Goal: Information Seeking & Learning: Learn about a topic

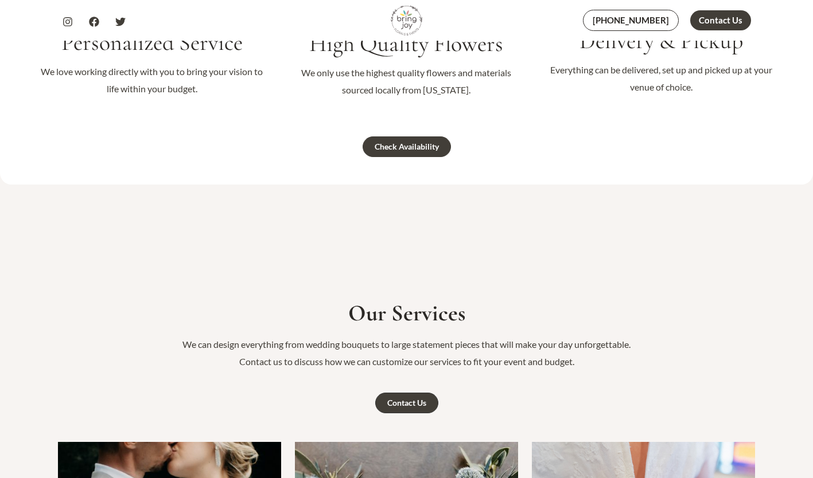
scroll to position [1295, 0]
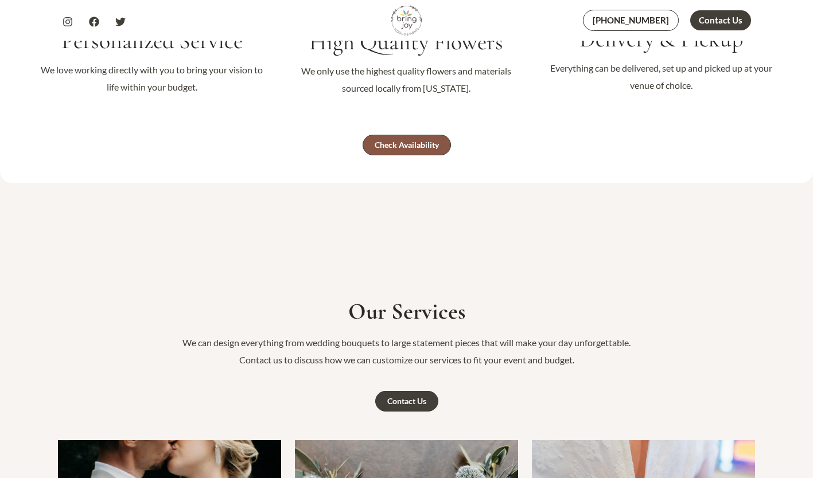
click at [403, 142] on div "Check Availability" at bounding box center [407, 145] width 64 height 8
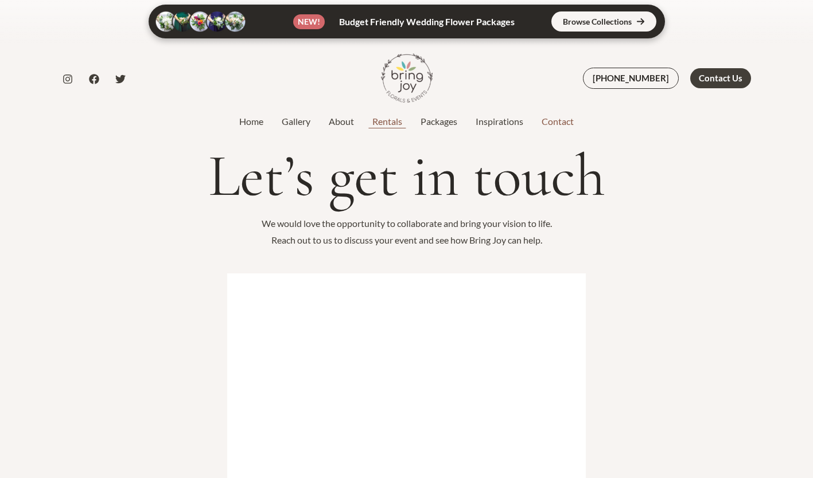
click at [385, 119] on link "Rentals" at bounding box center [387, 122] width 48 height 14
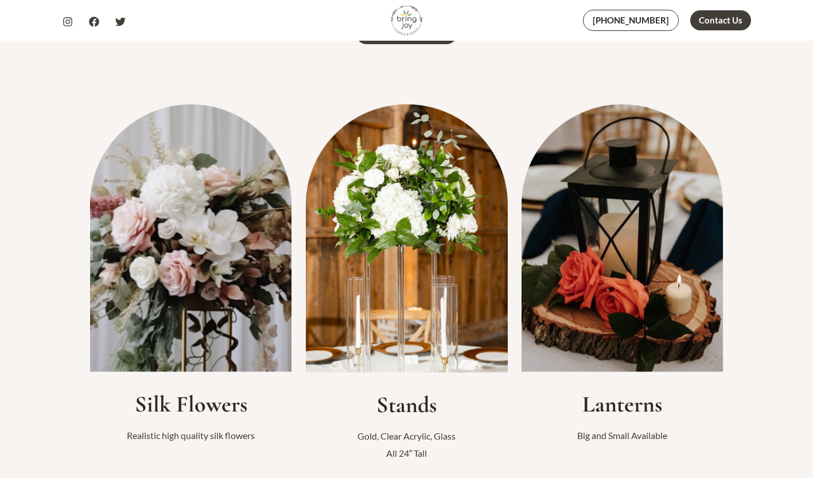
click at [367, 223] on img at bounding box center [407, 238] width 202 height 268
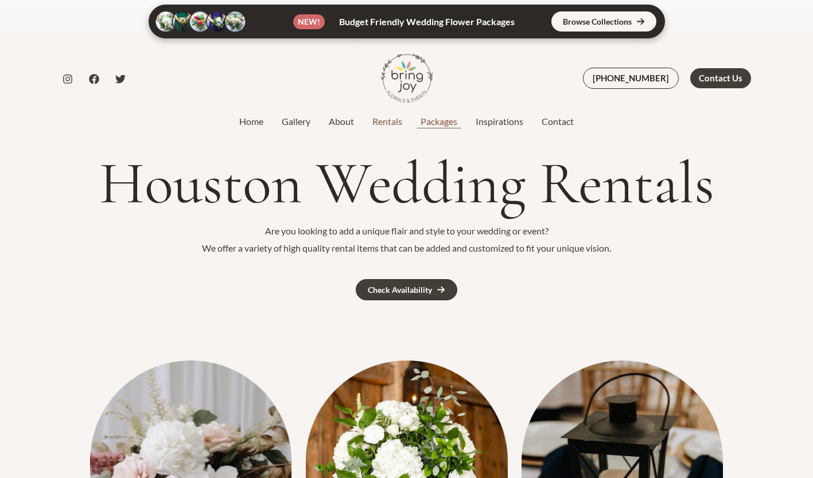
click at [444, 117] on link "Packages" at bounding box center [438, 122] width 55 height 14
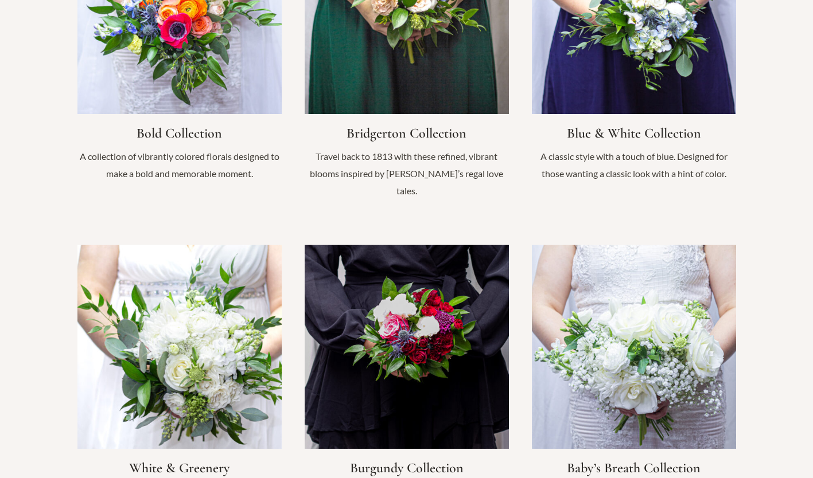
scroll to position [996, 0]
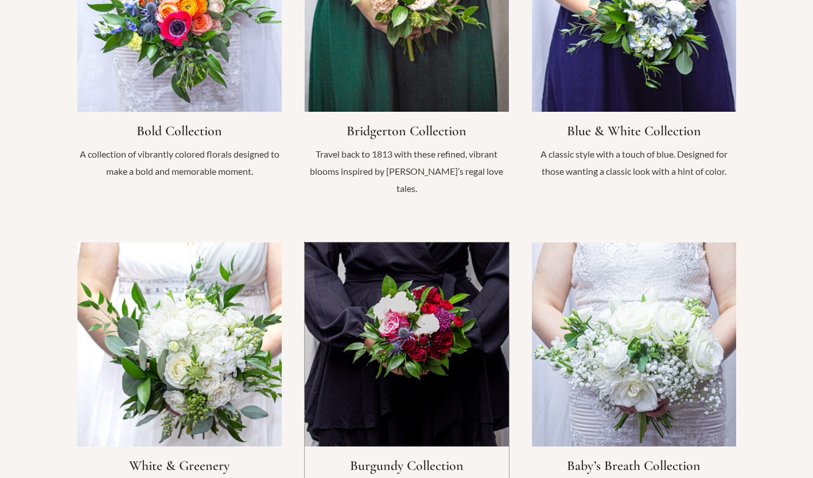
click at [391, 287] on link "Infobox Link" at bounding box center [407, 384] width 204 height 283
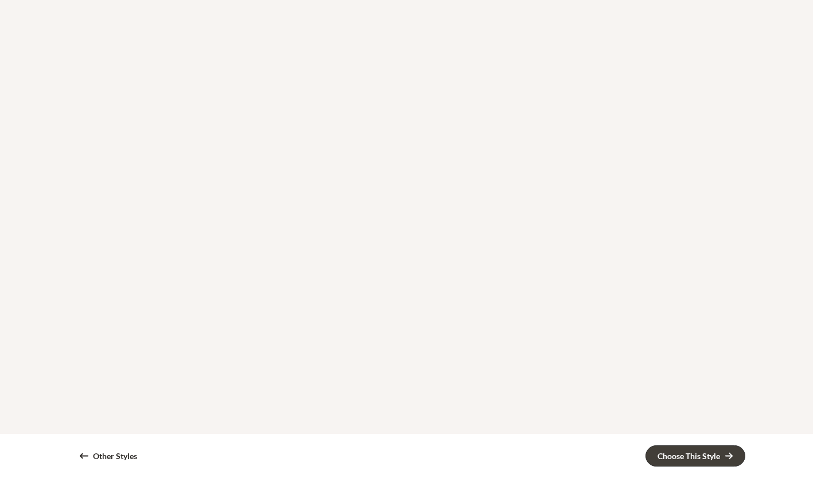
scroll to position [314, 0]
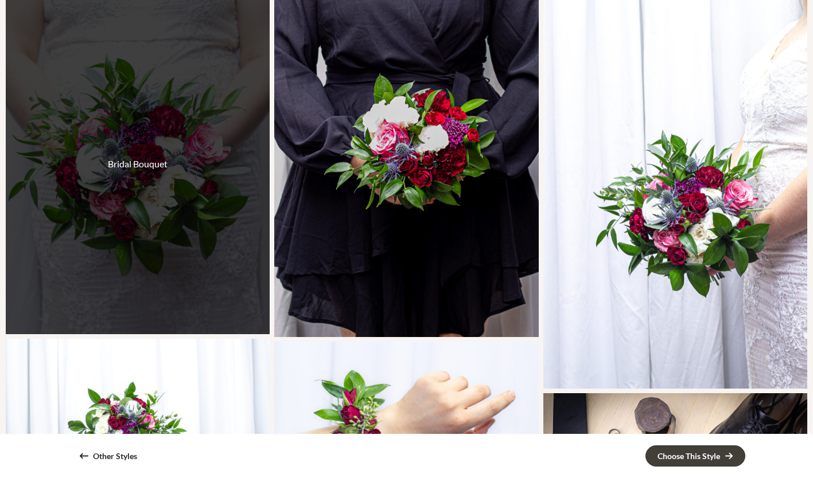
click at [176, 266] on div "Bridal Bouquet" at bounding box center [138, 163] width 264 height 341
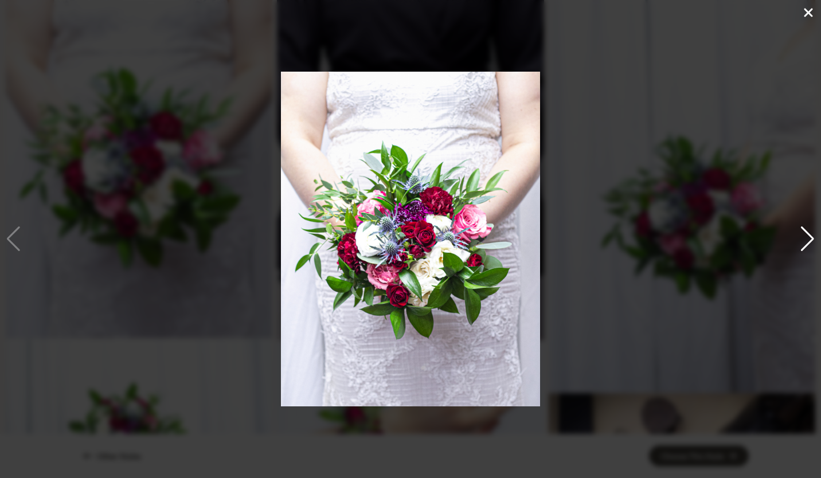
click at [809, 228] on div "Next slide" at bounding box center [807, 239] width 15 height 25
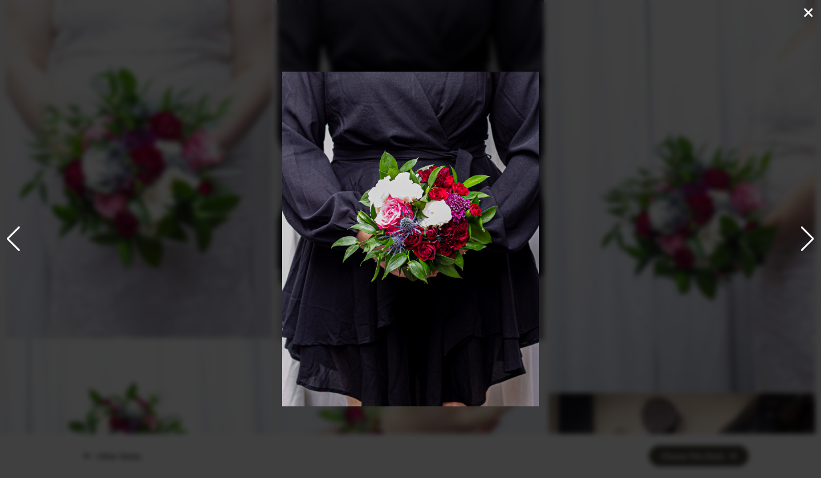
click at [809, 228] on div "Next slide" at bounding box center [807, 239] width 15 height 25
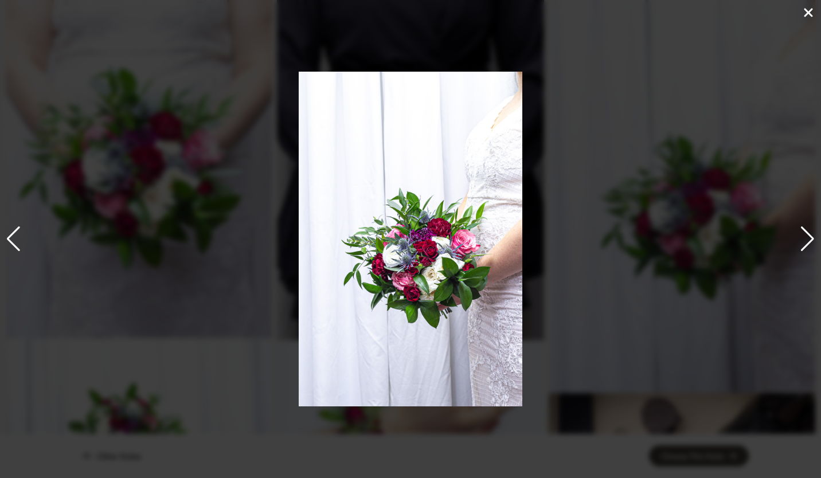
click at [809, 228] on div "Next slide" at bounding box center [807, 239] width 15 height 25
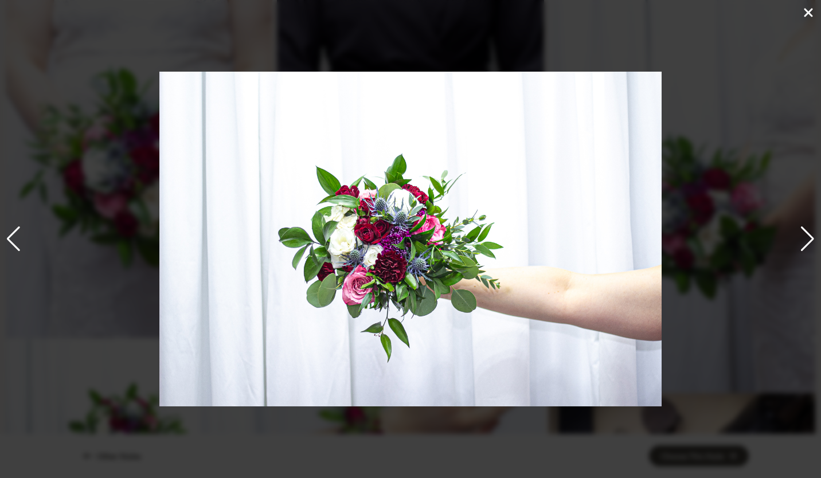
click at [809, 228] on div "Next slide" at bounding box center [807, 239] width 15 height 25
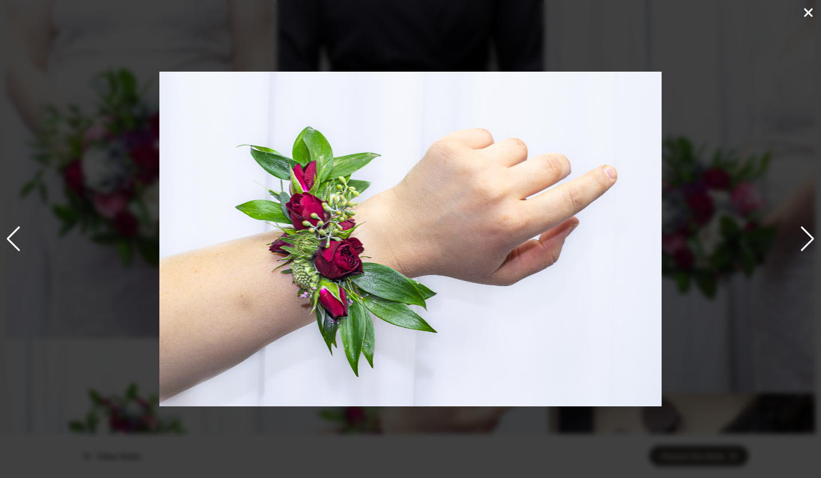
click at [809, 228] on div "Next slide" at bounding box center [807, 239] width 15 height 25
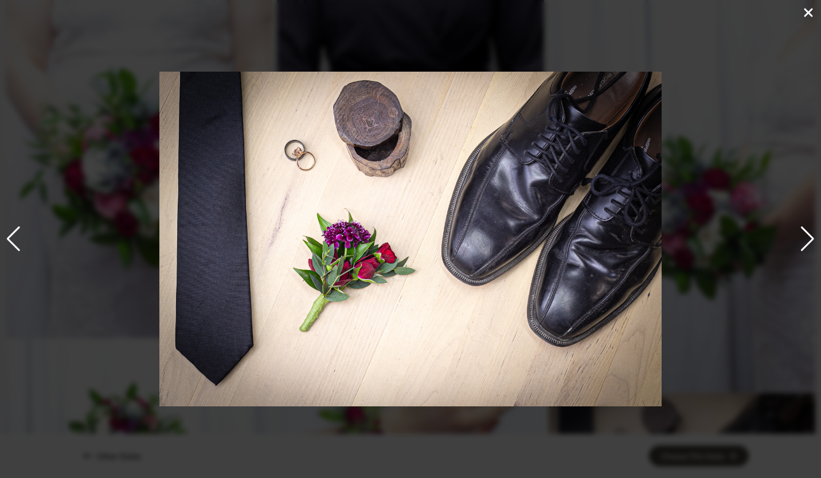
click at [809, 228] on div "Next slide" at bounding box center [807, 239] width 15 height 25
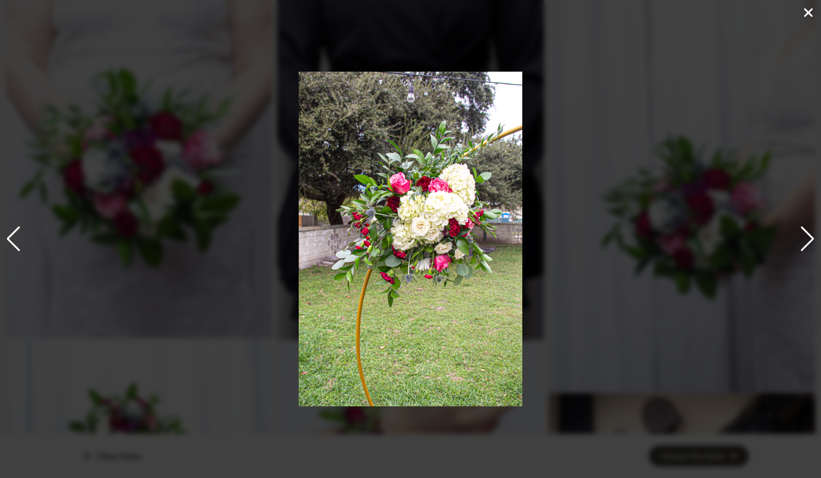
click at [809, 228] on div "Next slide" at bounding box center [807, 239] width 15 height 25
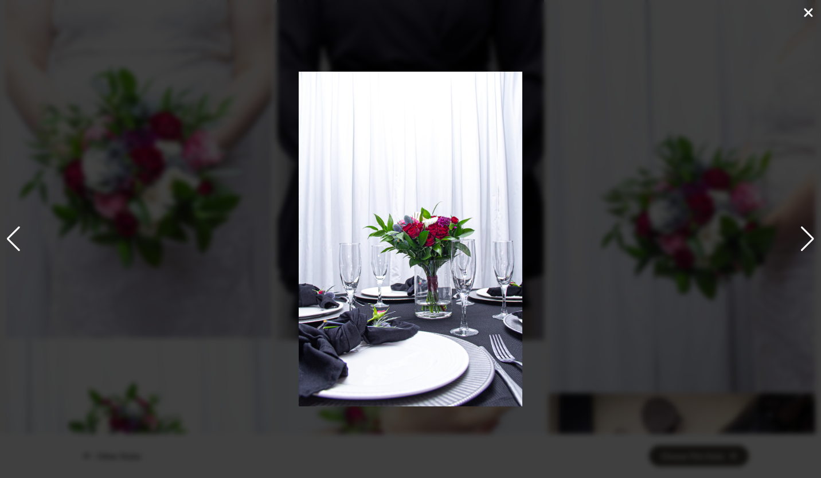
click at [809, 228] on div "Next slide" at bounding box center [807, 239] width 15 height 25
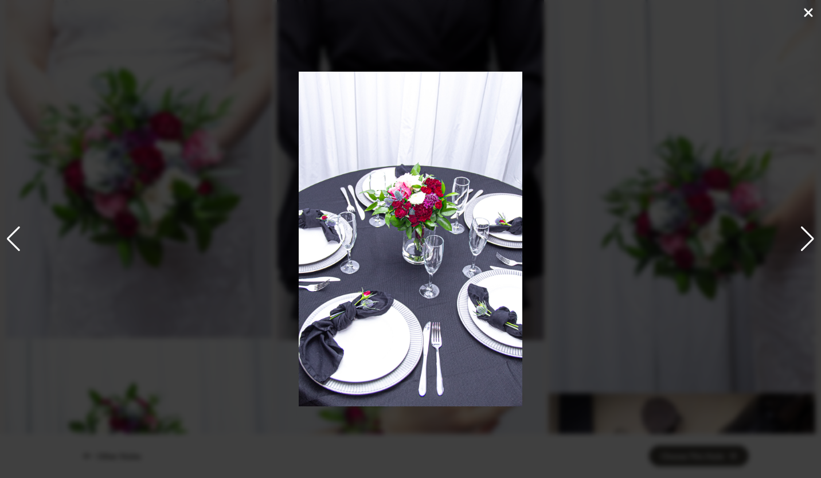
click at [809, 228] on div "Next slide" at bounding box center [807, 239] width 15 height 25
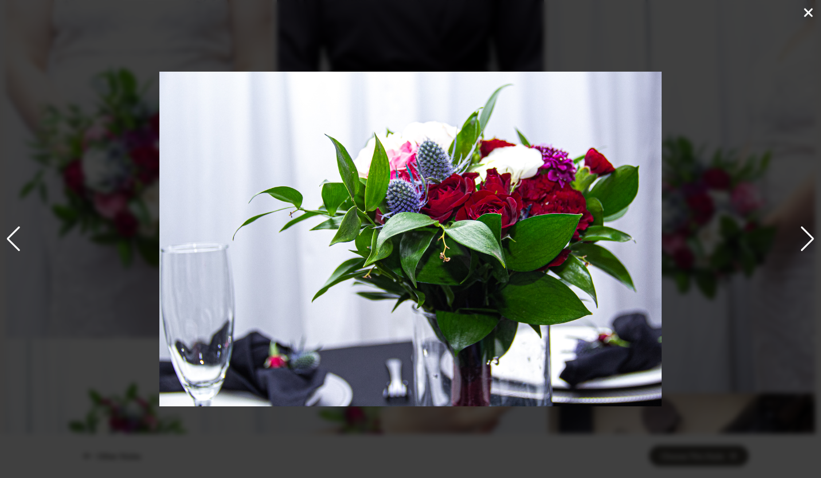
click at [809, 228] on div "Next slide" at bounding box center [807, 239] width 15 height 25
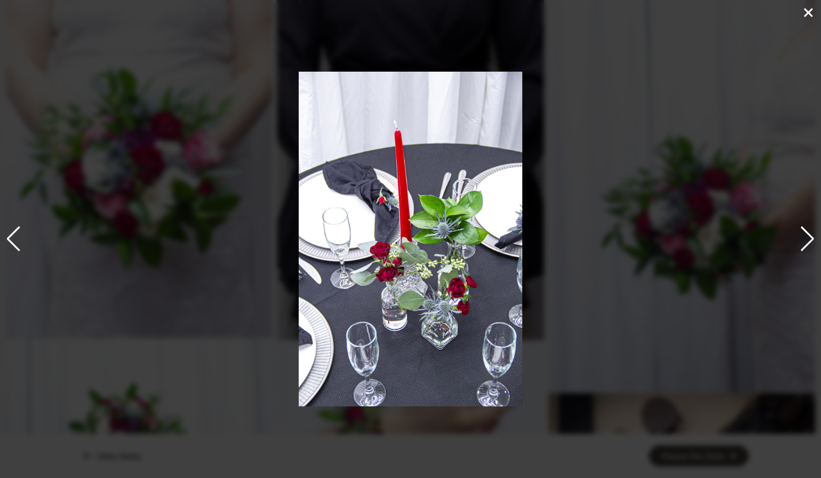
click at [808, 15] on icon at bounding box center [809, 12] width 9 height 9
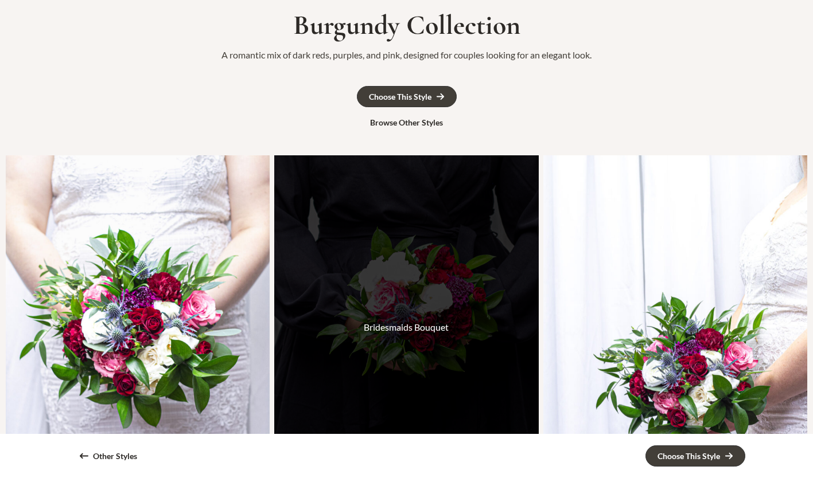
scroll to position [0, 0]
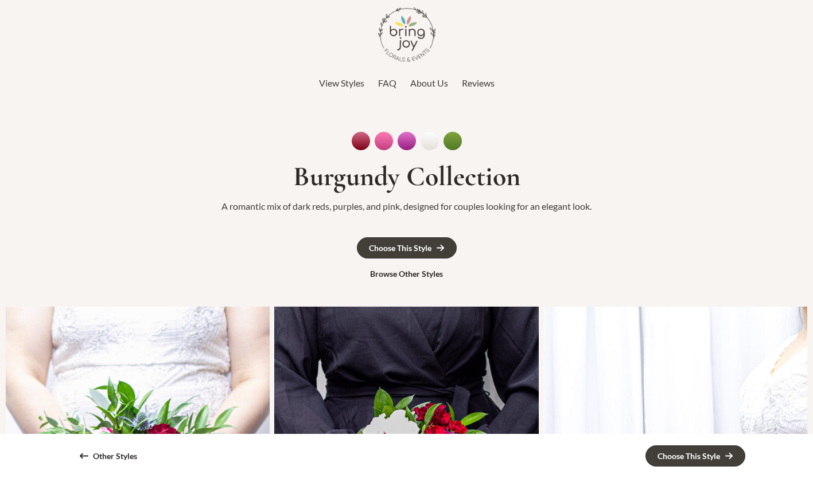
click at [352, 83] on span "View Styles" at bounding box center [341, 82] width 45 height 11
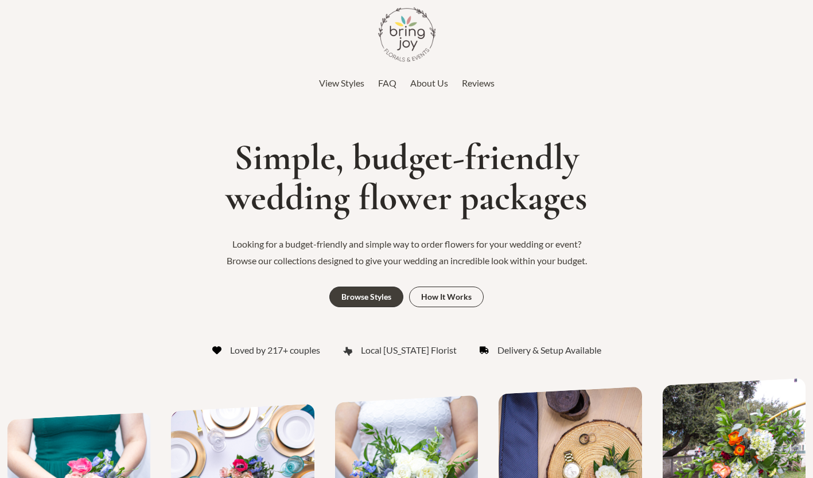
click at [390, 81] on span "FAQ" at bounding box center [387, 82] width 18 height 11
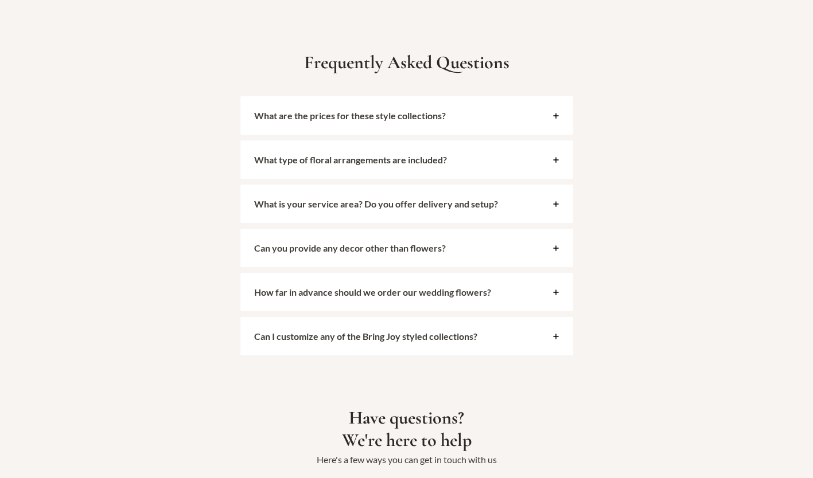
click at [383, 110] on strong "What are the prices for these style collections?" at bounding box center [350, 115] width 192 height 11
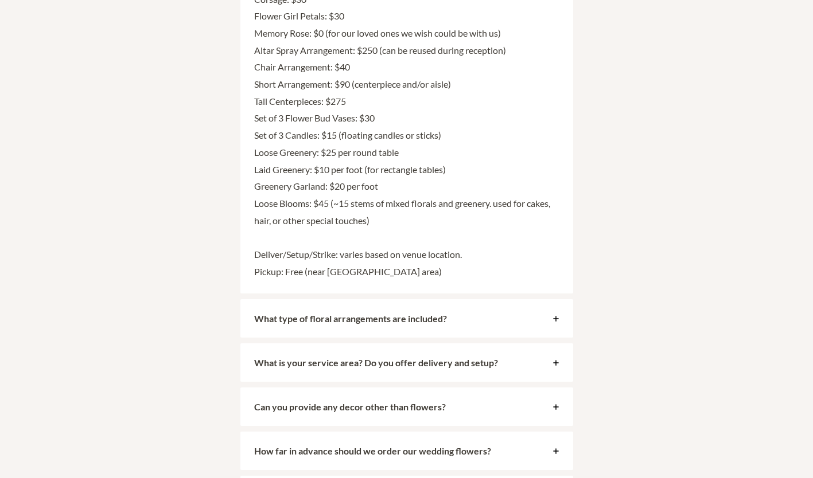
scroll to position [2935, 0]
click at [434, 299] on div "What type of floral arrangements are included?" at bounding box center [406, 318] width 333 height 38
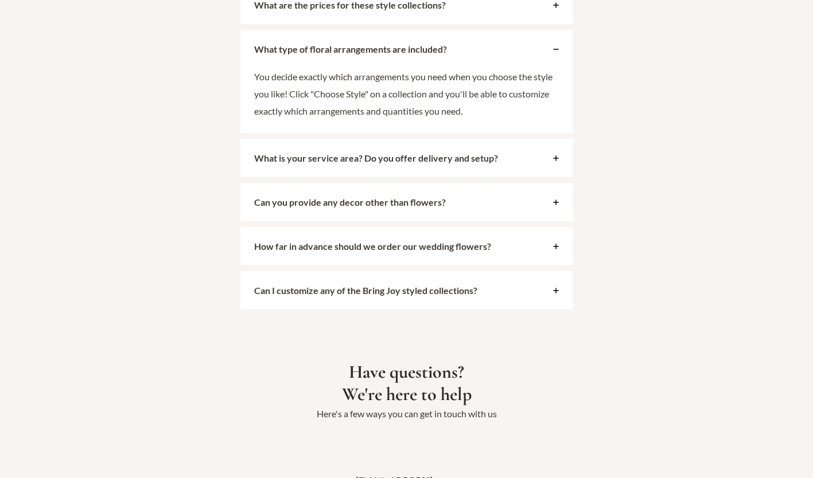
scroll to position [2747, 0]
click at [492, 139] on div "What is your service area? Do you offer delivery and setup?" at bounding box center [406, 158] width 333 height 38
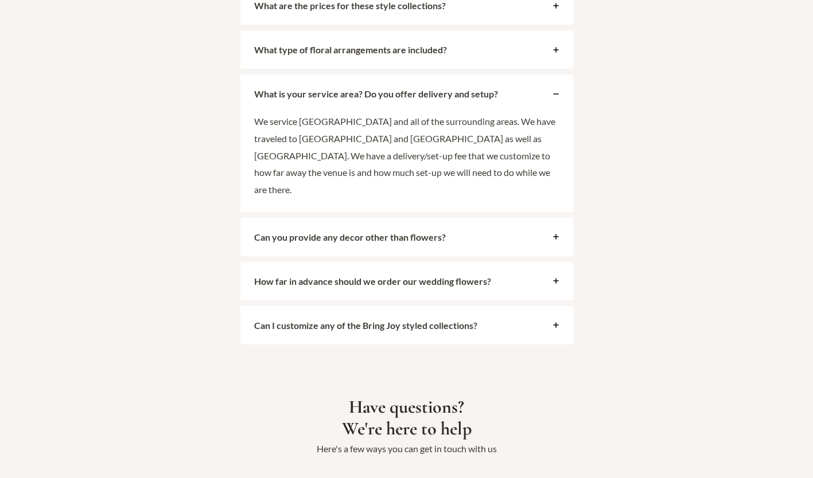
click at [490, 232] on span "Can you provide any decor other than flowers?" at bounding box center [400, 237] width 293 height 11
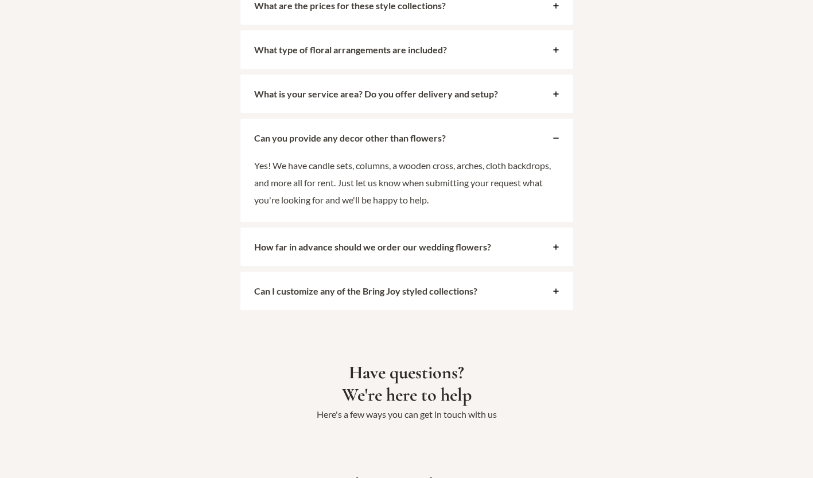
click at [500, 242] on span "How far in advance should we order our wedding flowers?" at bounding box center [400, 247] width 293 height 11
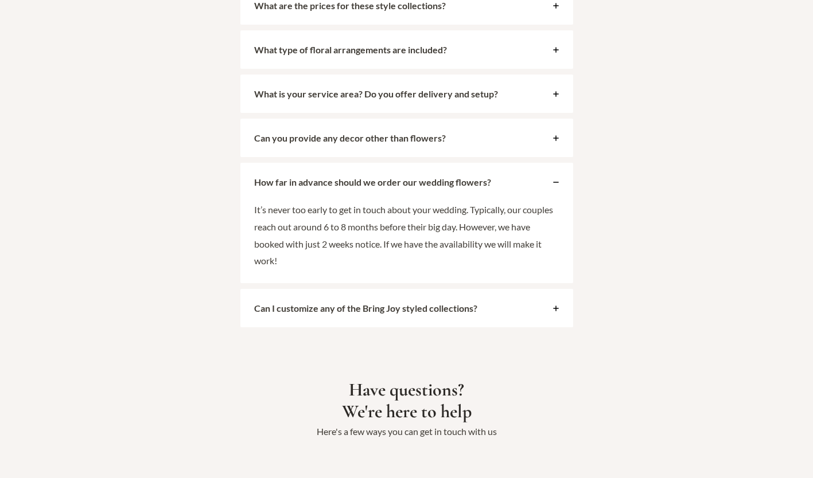
click at [470, 303] on strong "Can I customize any of the Bring Joy styled collections?" at bounding box center [365, 308] width 223 height 11
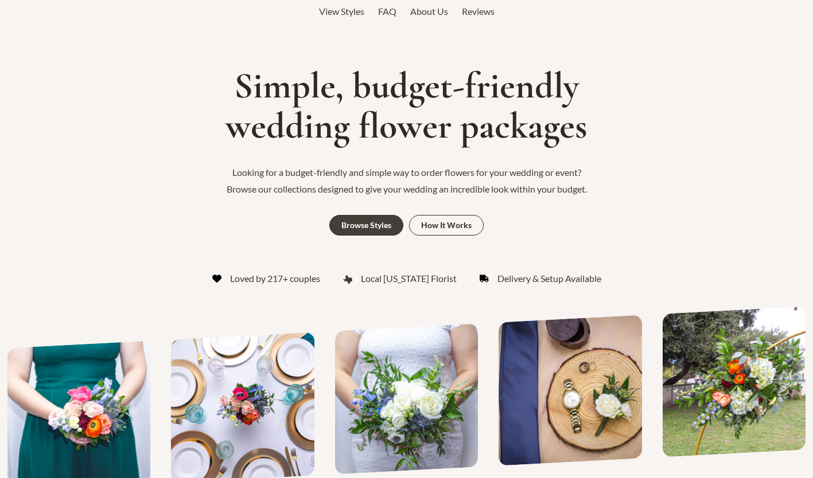
scroll to position [0, 0]
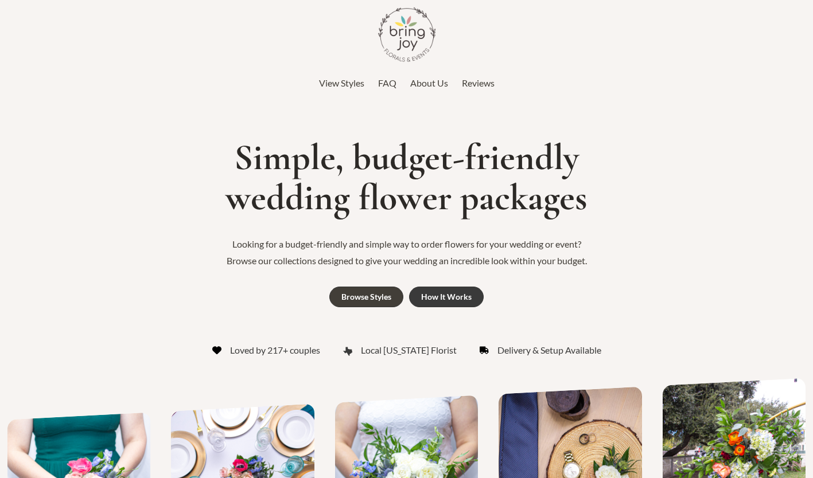
click at [442, 301] on div "How It Works" at bounding box center [446, 297] width 50 height 8
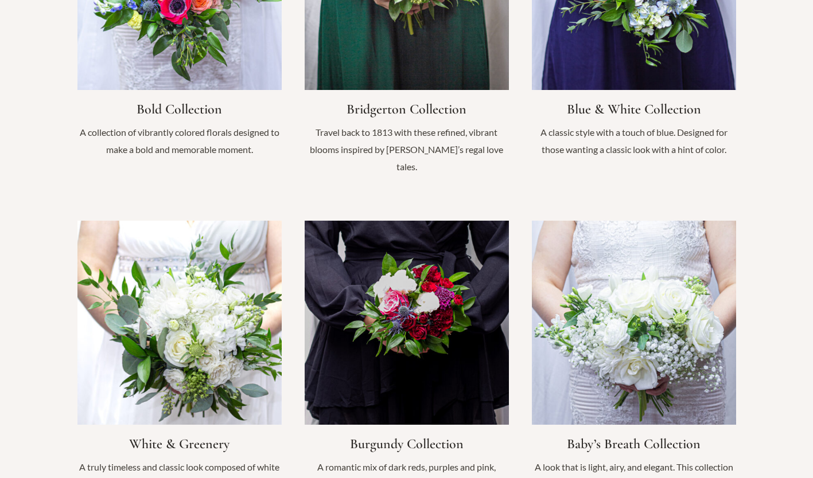
scroll to position [1016, 0]
